Goal: Navigation & Orientation: Find specific page/section

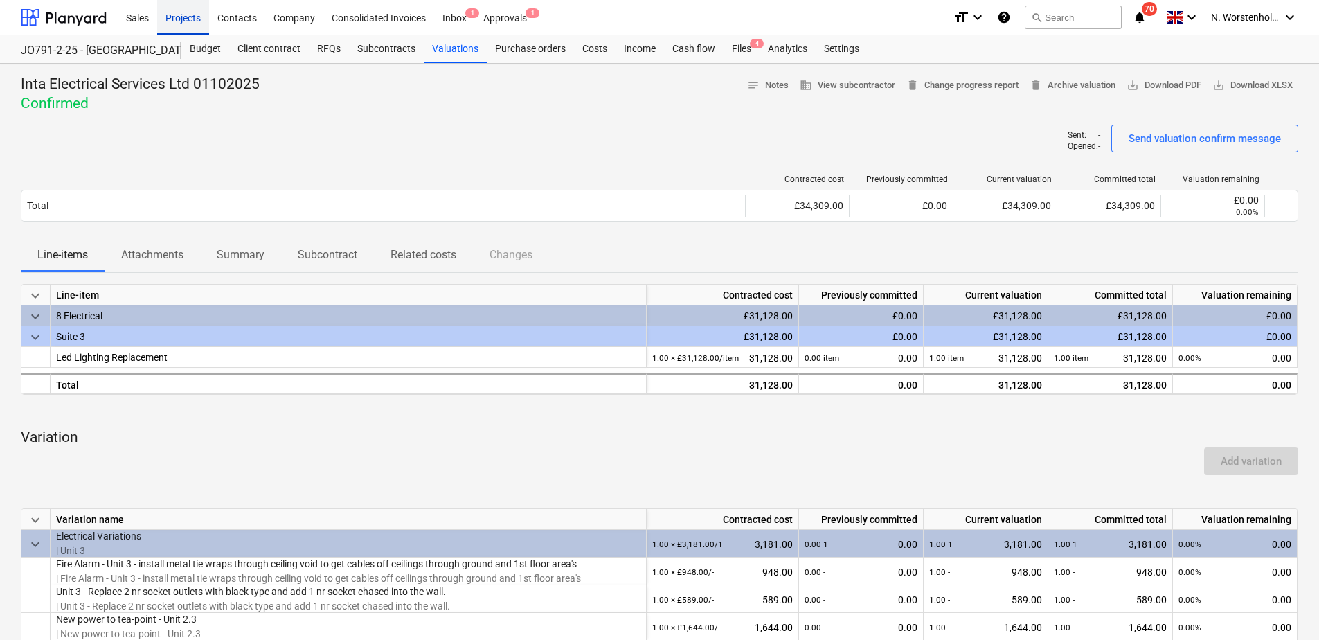
click at [176, 15] on div "Projects" at bounding box center [183, 16] width 52 height 35
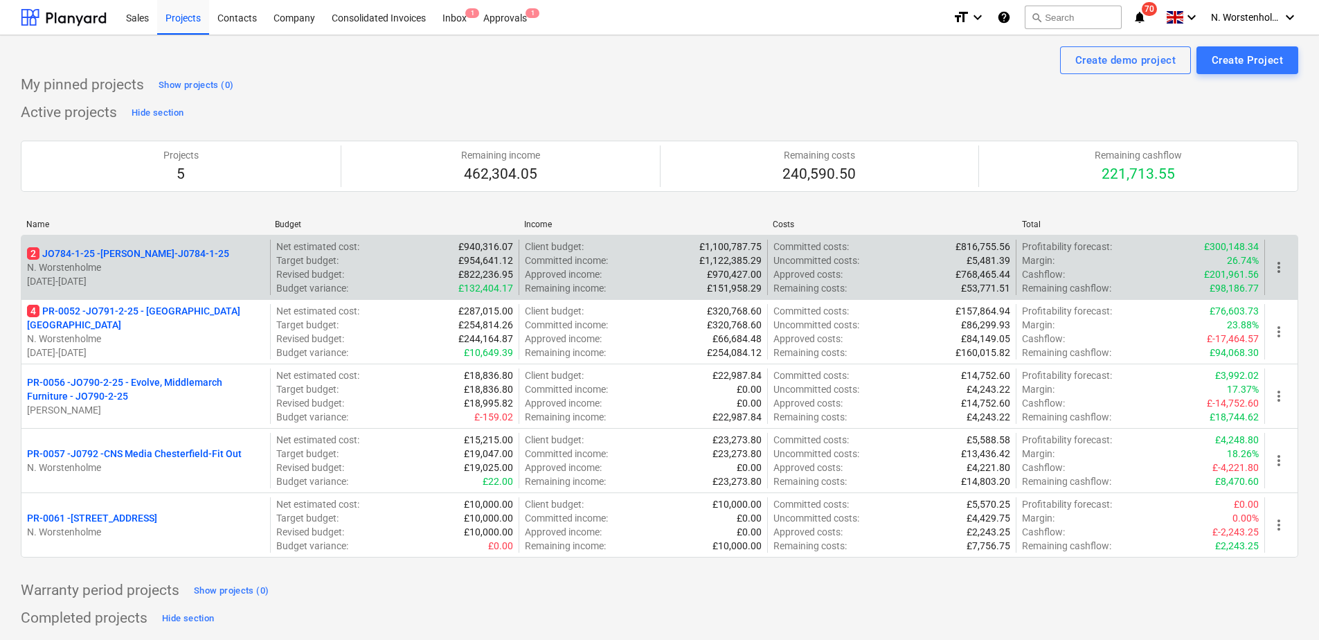
click at [107, 246] on p "2 JO784-1-25 - Wizu York-J0784-1-25" at bounding box center [128, 253] width 202 height 14
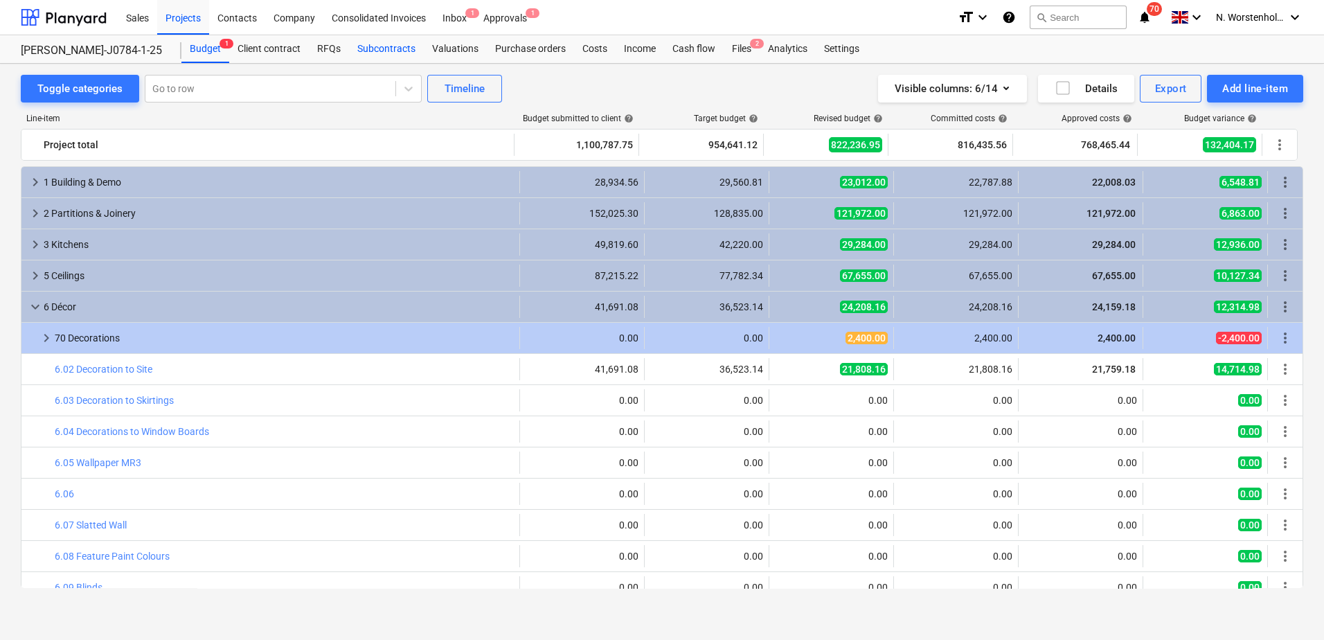
click at [383, 46] on div "Subcontracts" at bounding box center [386, 49] width 75 height 28
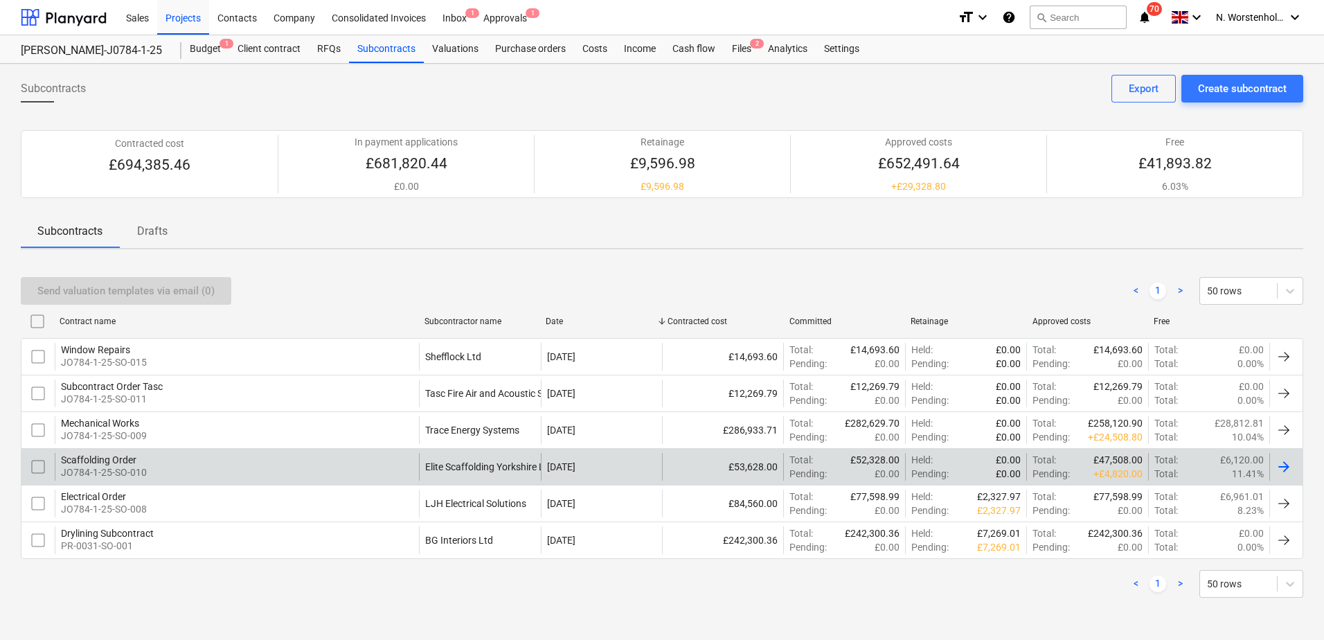
click at [99, 457] on div "Scaffolding Order" at bounding box center [104, 459] width 86 height 11
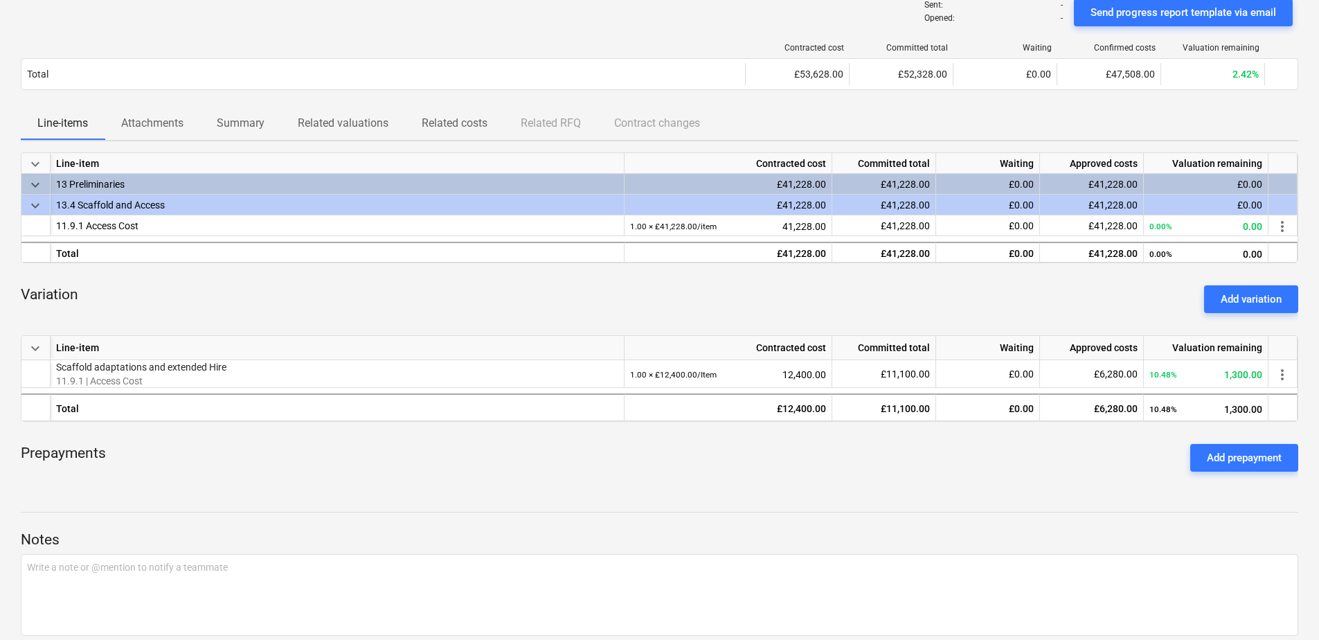
scroll to position [138, 0]
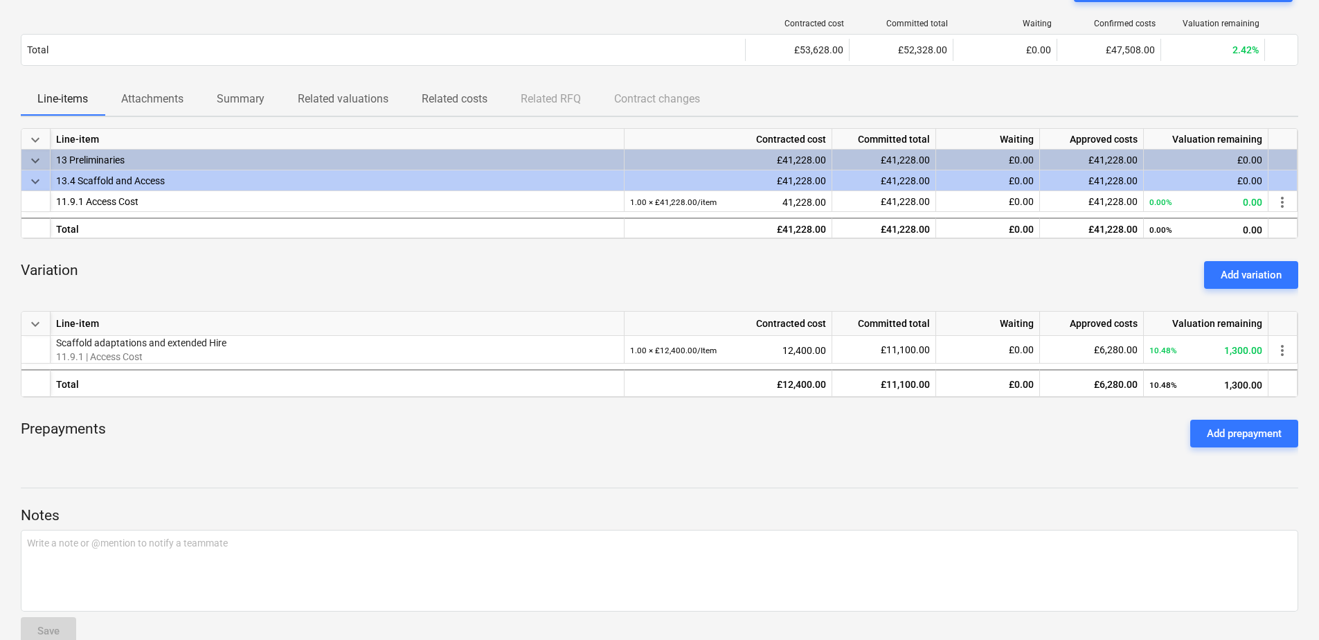
click at [35, 325] on span "keyboard_arrow_down" at bounding box center [35, 324] width 17 height 17
click at [33, 324] on span "keyboard_arrow_right" at bounding box center [35, 324] width 17 height 17
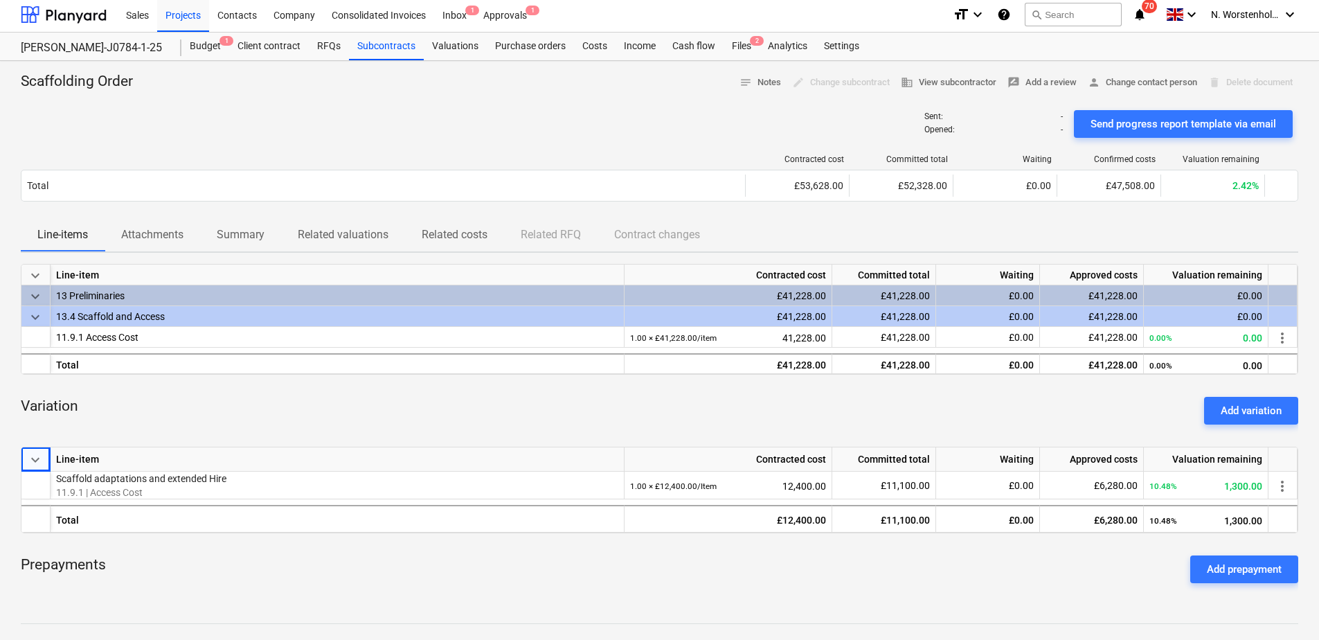
scroll to position [0, 0]
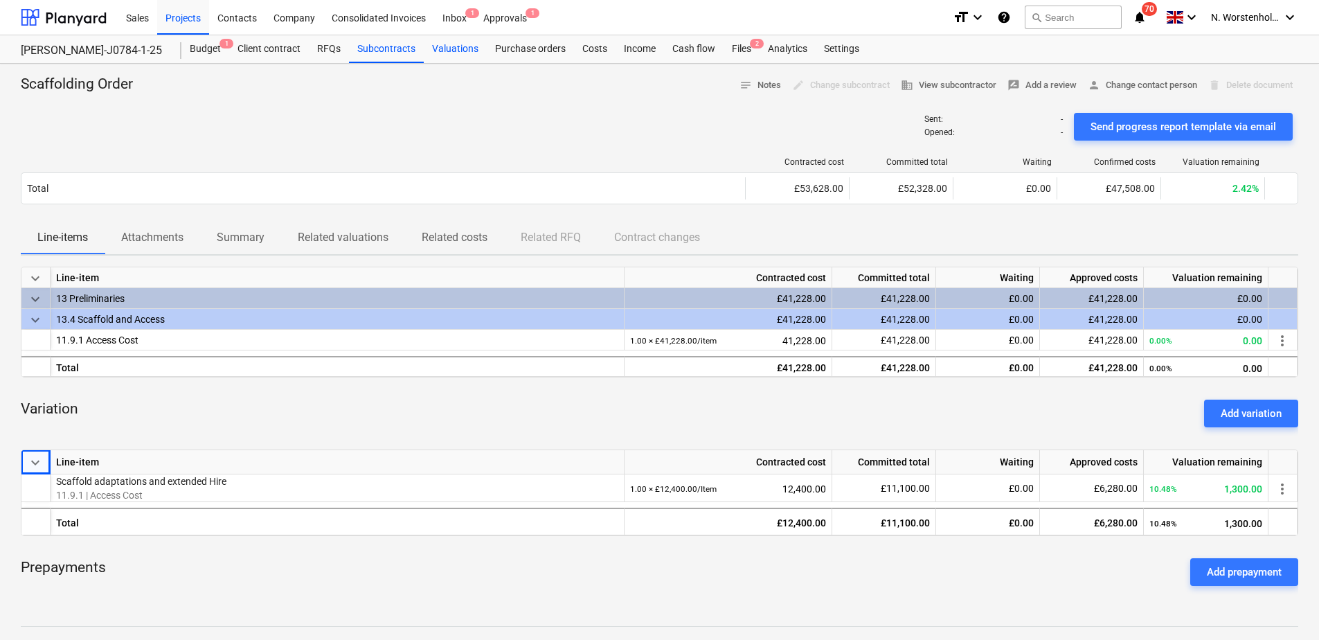
click at [458, 46] on div "Valuations" at bounding box center [455, 49] width 63 height 28
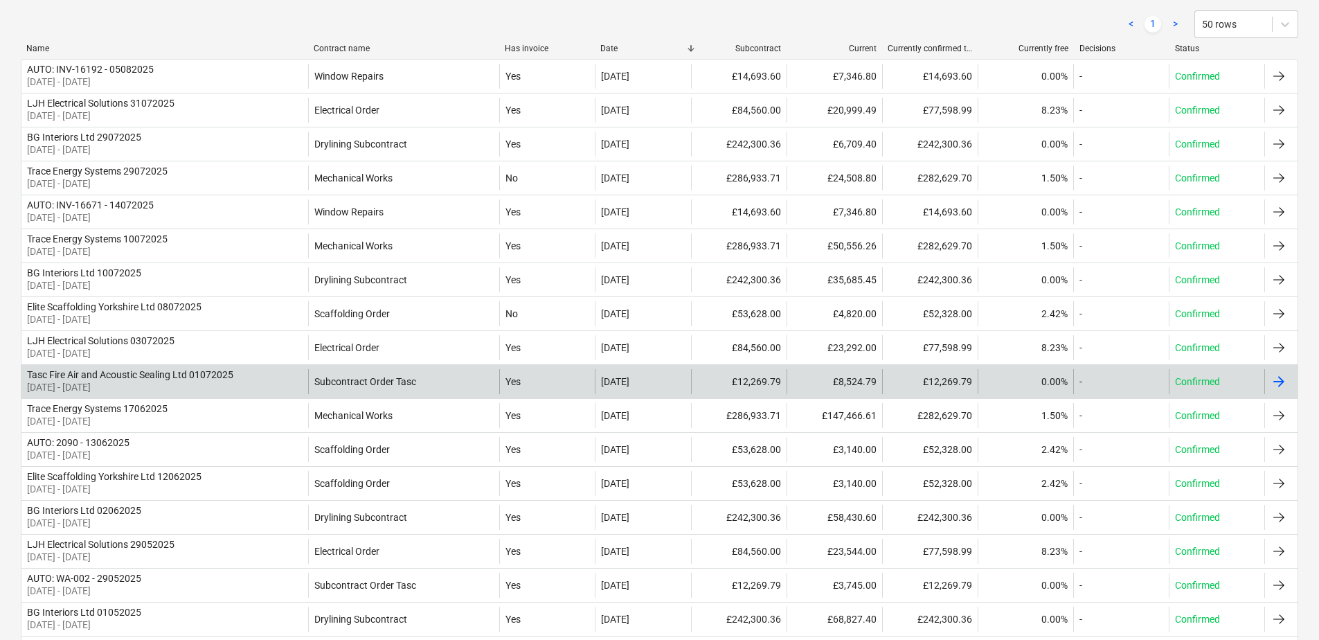
scroll to position [277, 0]
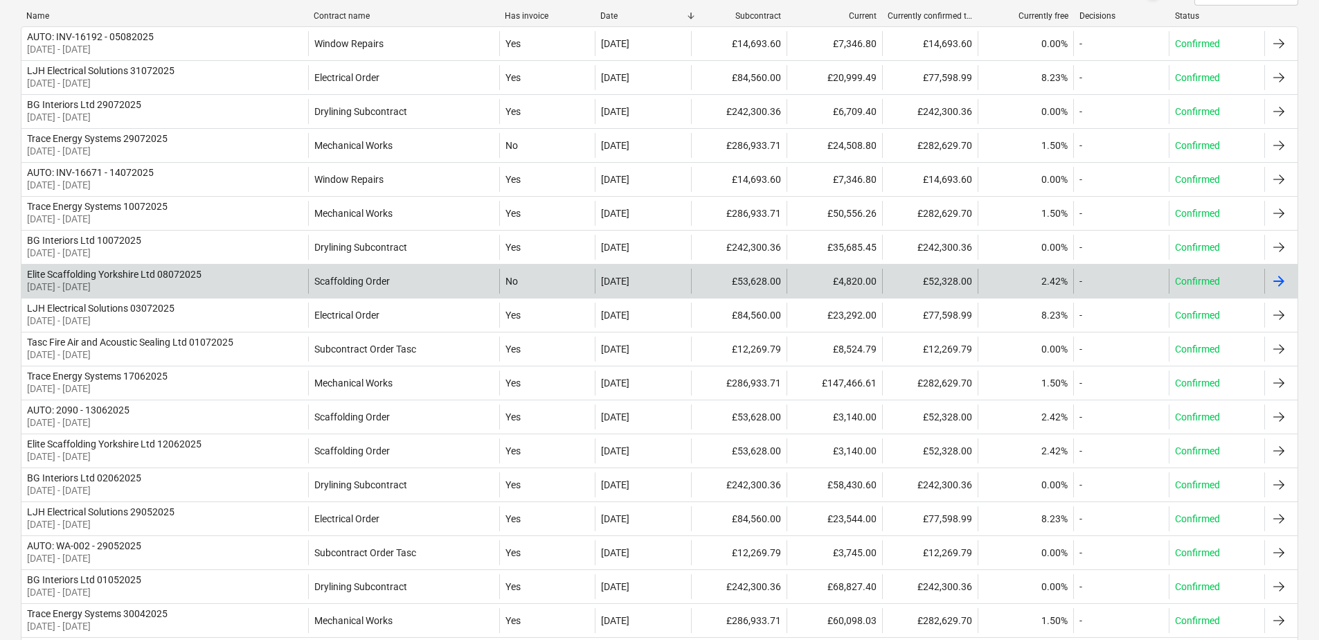
click at [89, 287] on p "[DATE] - [DATE]" at bounding box center [114, 287] width 174 height 14
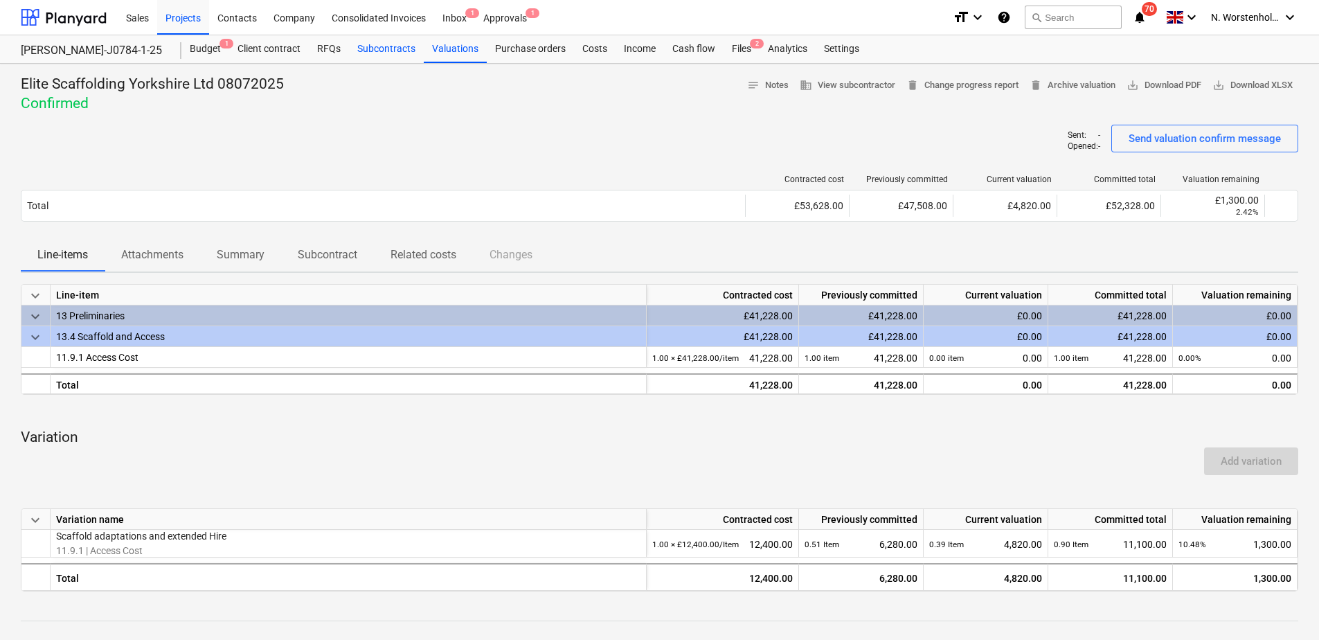
click at [372, 49] on div "Subcontracts" at bounding box center [386, 49] width 75 height 28
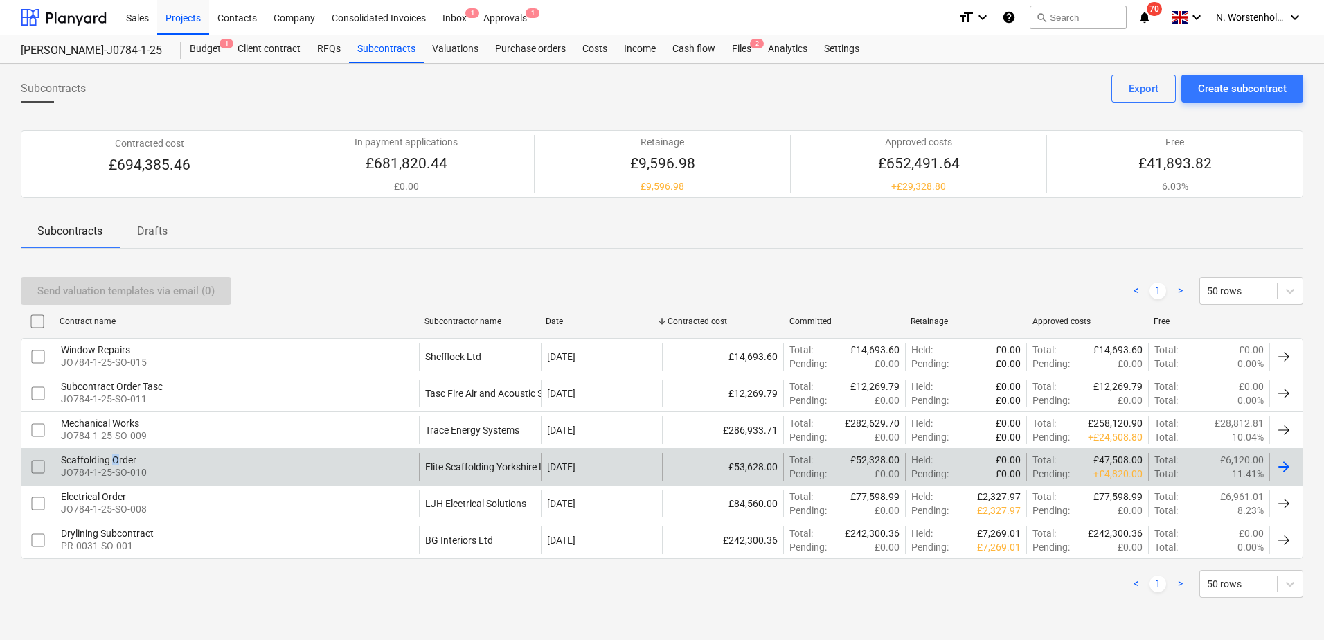
click at [116, 459] on div "Scaffolding Order" at bounding box center [104, 459] width 86 height 11
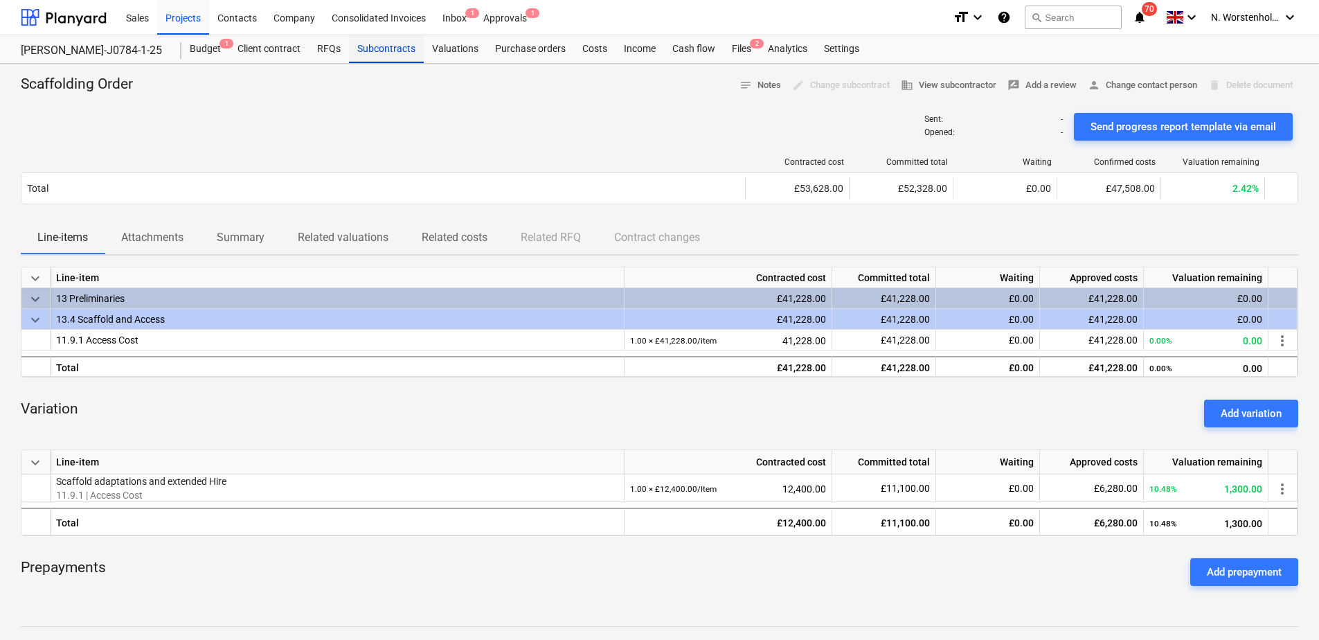
click at [381, 46] on div "Subcontracts" at bounding box center [386, 49] width 75 height 28
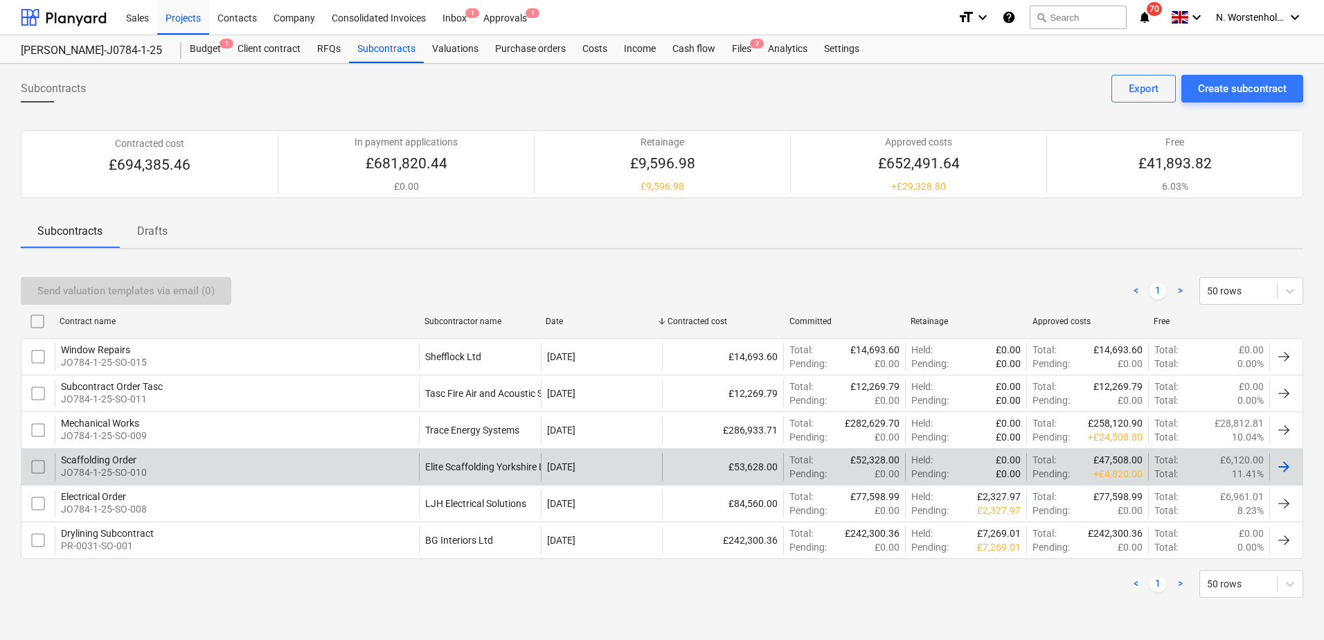
click at [94, 459] on div "Scaffolding Order" at bounding box center [104, 459] width 86 height 11
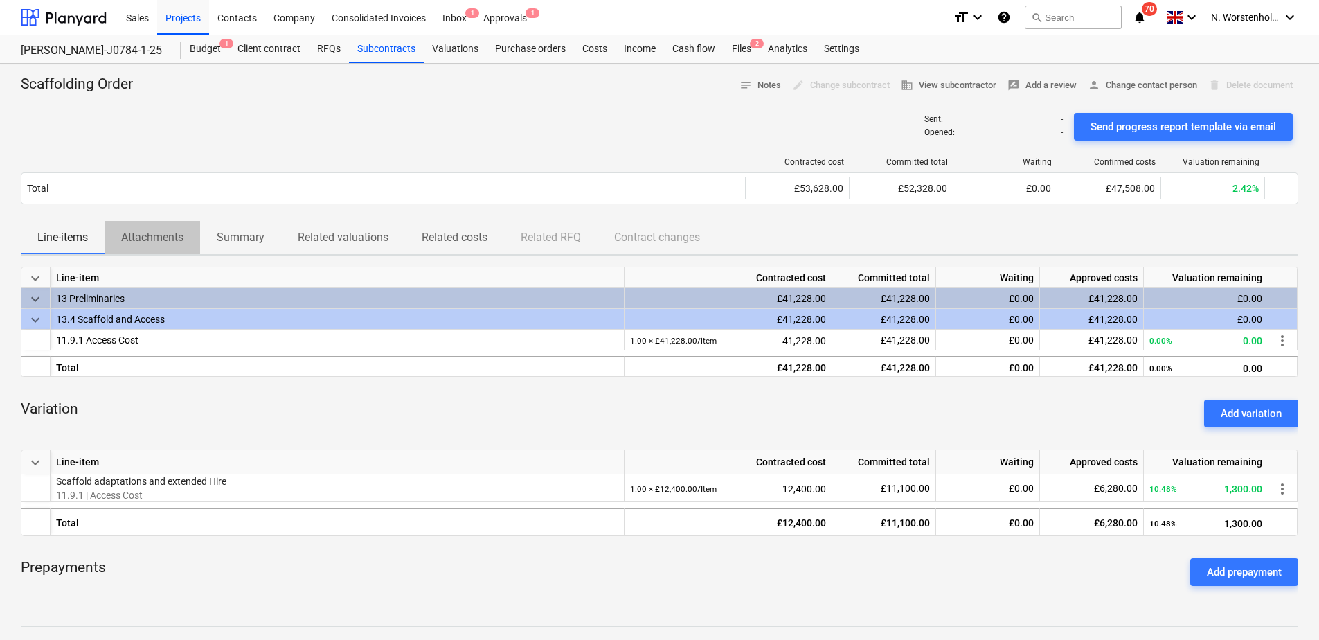
click at [138, 233] on p "Attachments" at bounding box center [152, 237] width 62 height 17
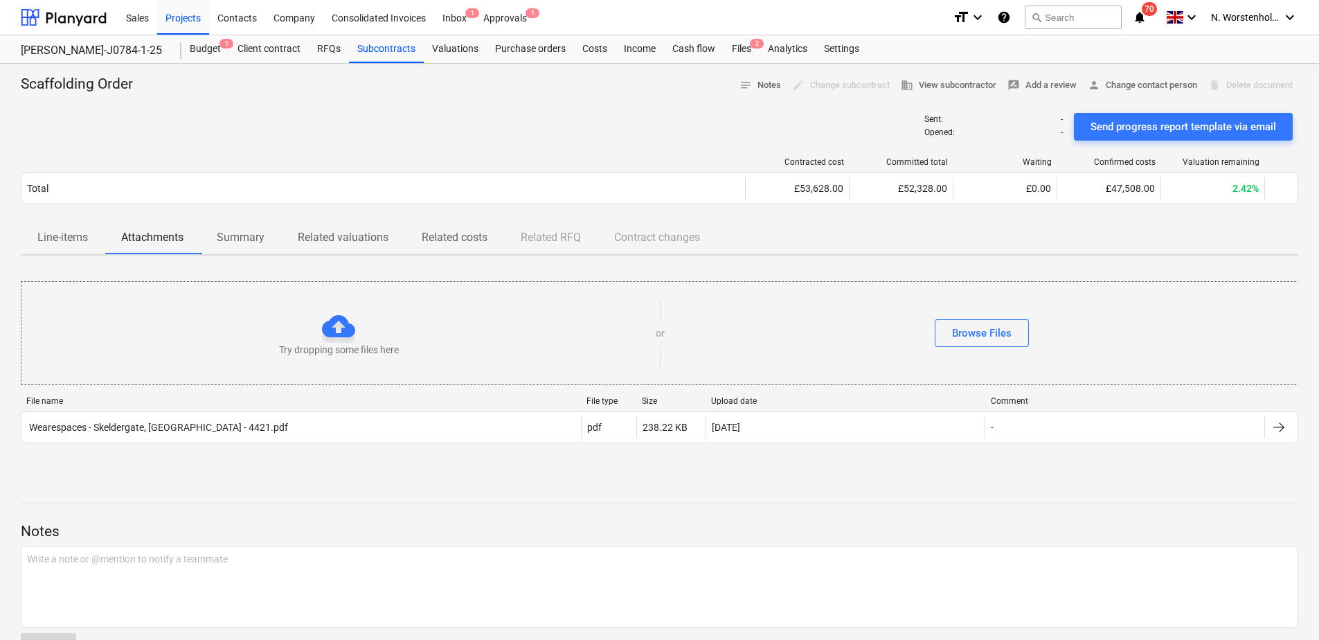
click at [229, 230] on p "Summary" at bounding box center [241, 237] width 48 height 17
